Goal: Task Accomplishment & Management: Use online tool/utility

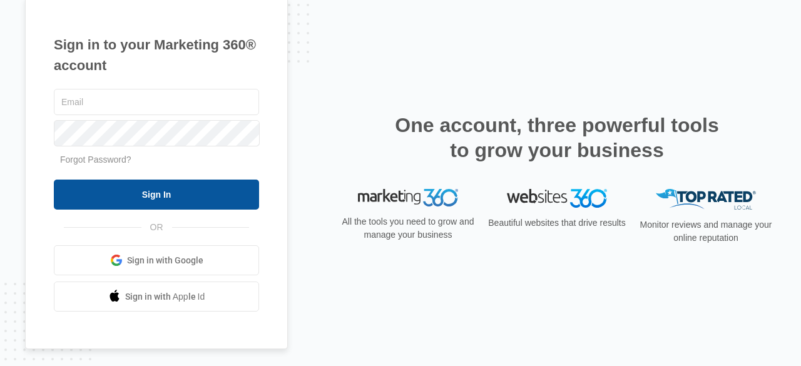
type input "[EMAIL_ADDRESS][DOMAIN_NAME]"
click at [173, 190] on input "Sign In" at bounding box center [156, 195] width 205 height 30
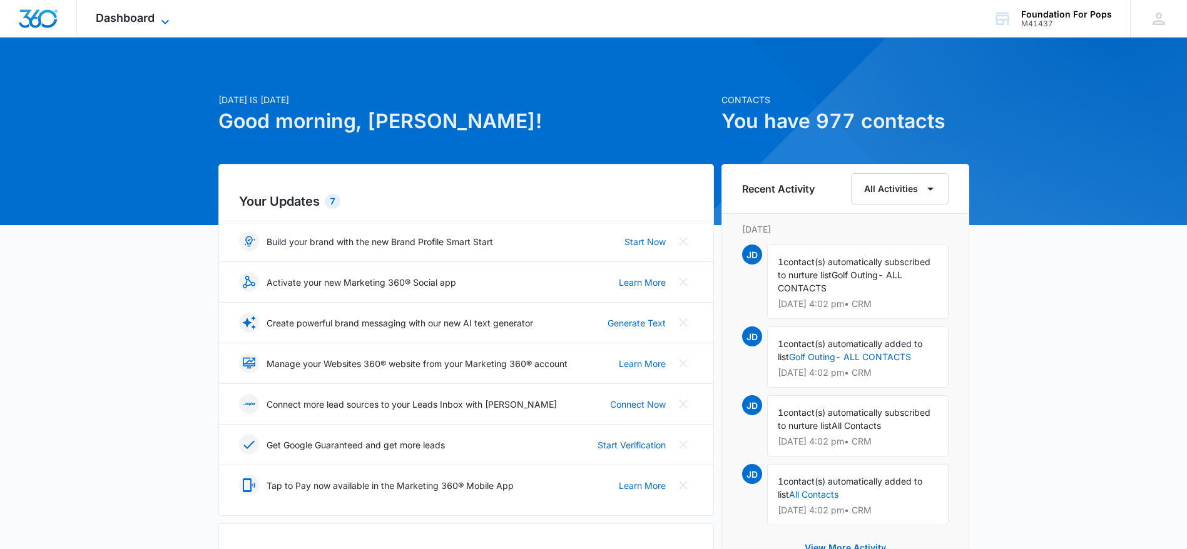
click at [165, 18] on icon at bounding box center [165, 21] width 15 height 15
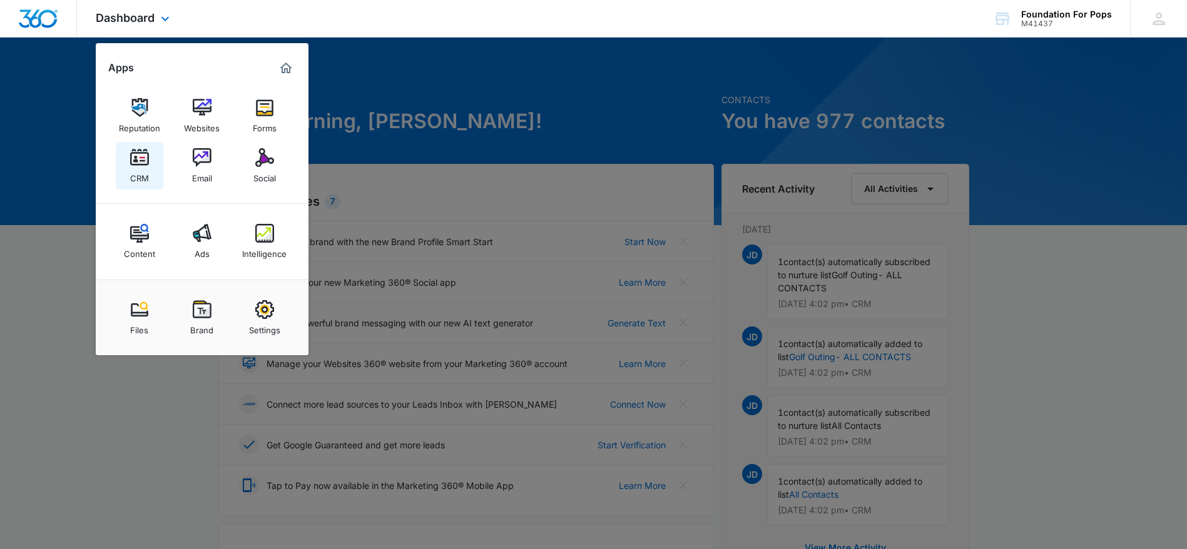
click at [141, 154] on img at bounding box center [139, 157] width 19 height 19
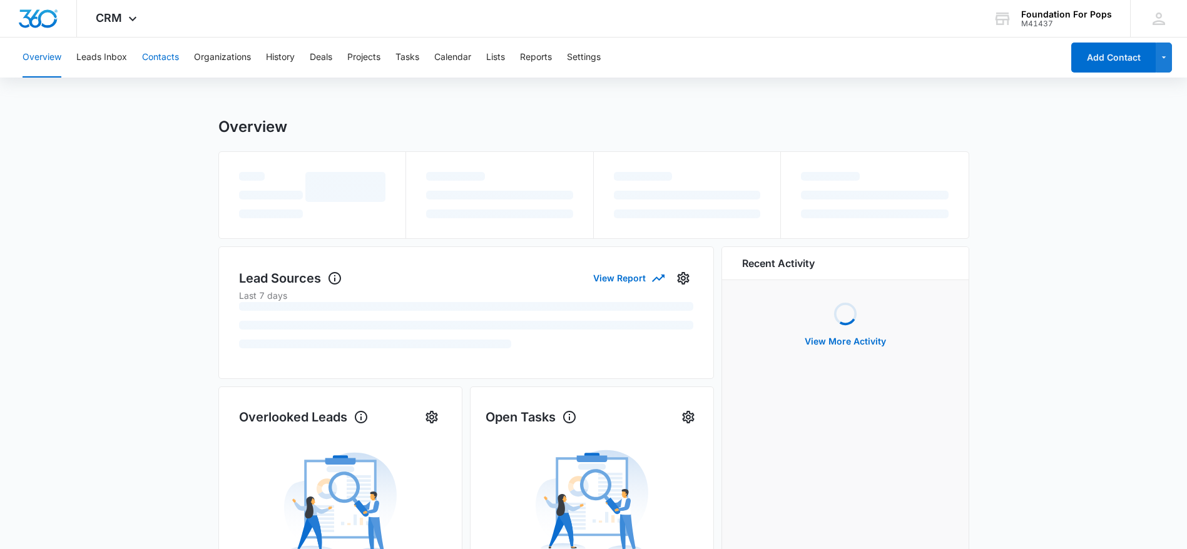
click at [166, 53] on button "Contacts" at bounding box center [160, 58] width 37 height 40
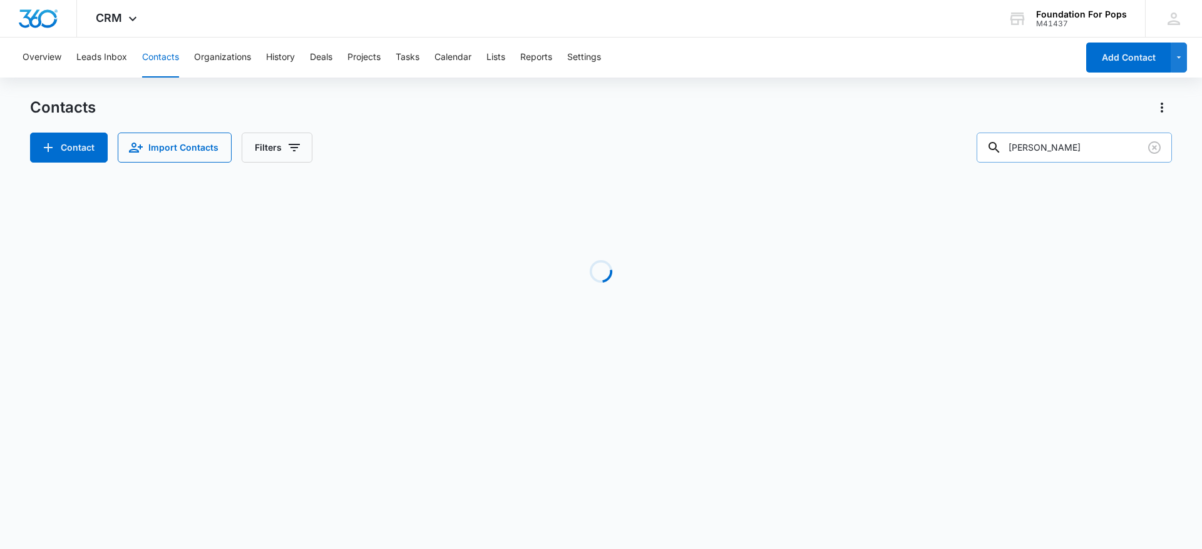
click at [1083, 153] on input "[PERSON_NAME]" at bounding box center [1073, 148] width 195 height 30
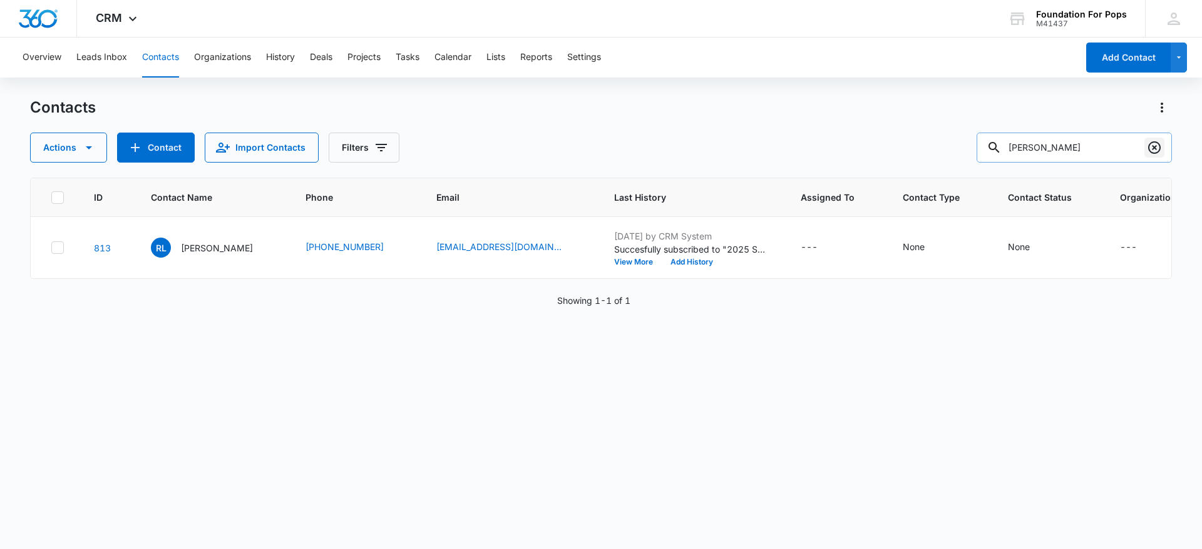
type input "[PERSON_NAME]"
click at [1155, 146] on icon "Clear" at bounding box center [1154, 147] width 15 height 15
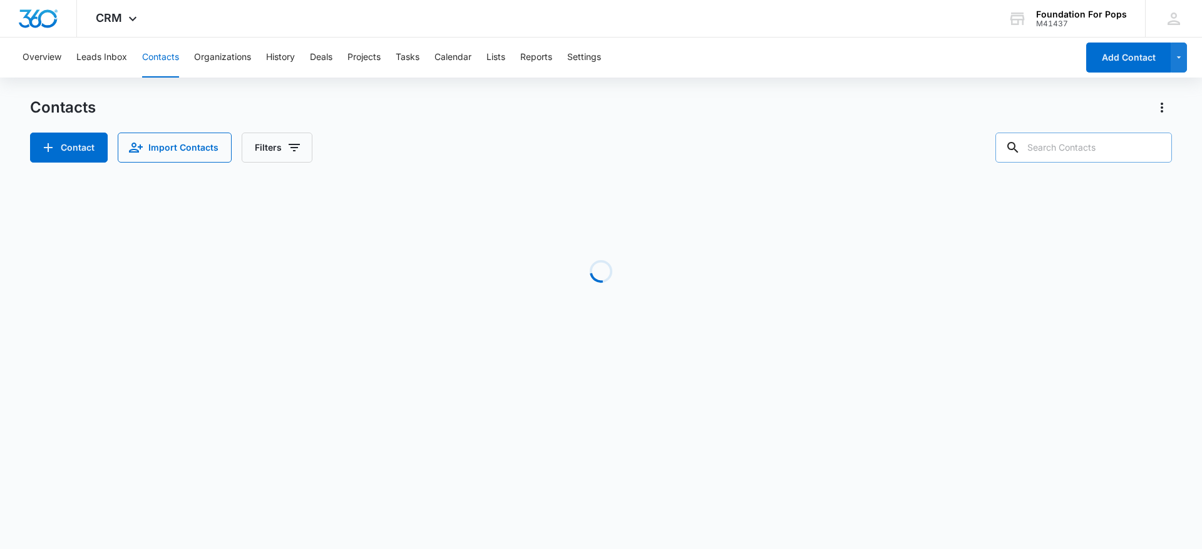
click at [1114, 150] on input "text" at bounding box center [1083, 148] width 176 height 30
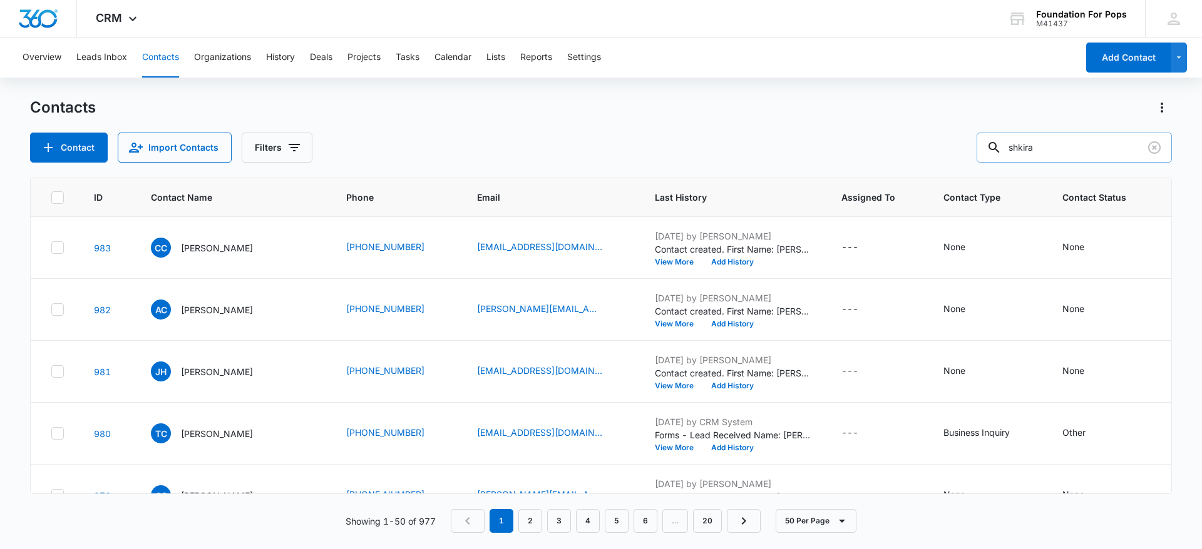
type input "shkira"
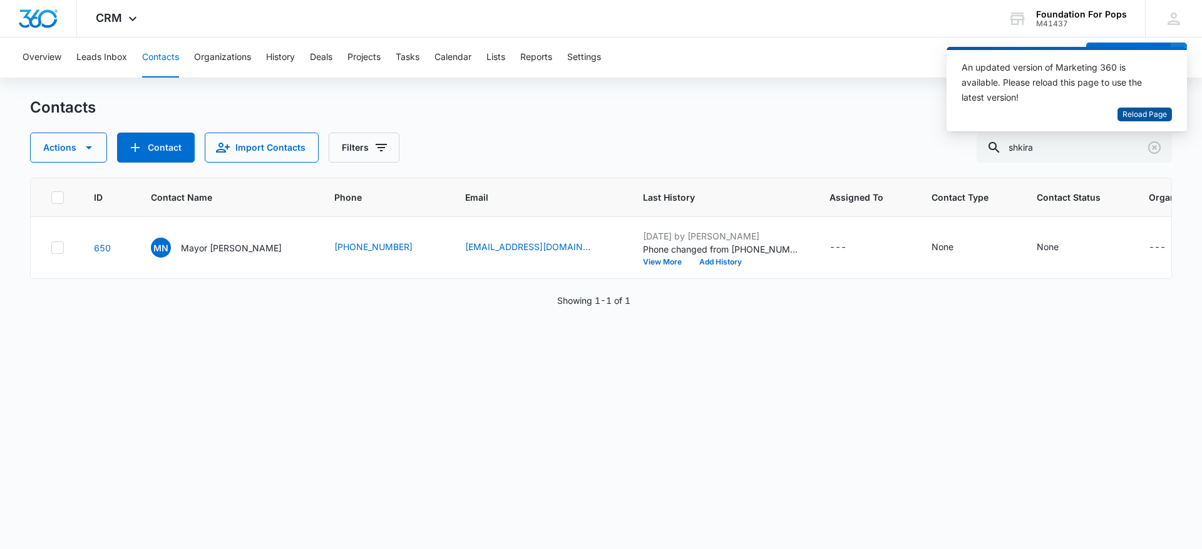
click at [1149, 115] on span "Reload Page" at bounding box center [1144, 115] width 44 height 12
